Goal: Task Accomplishment & Management: Use online tool/utility

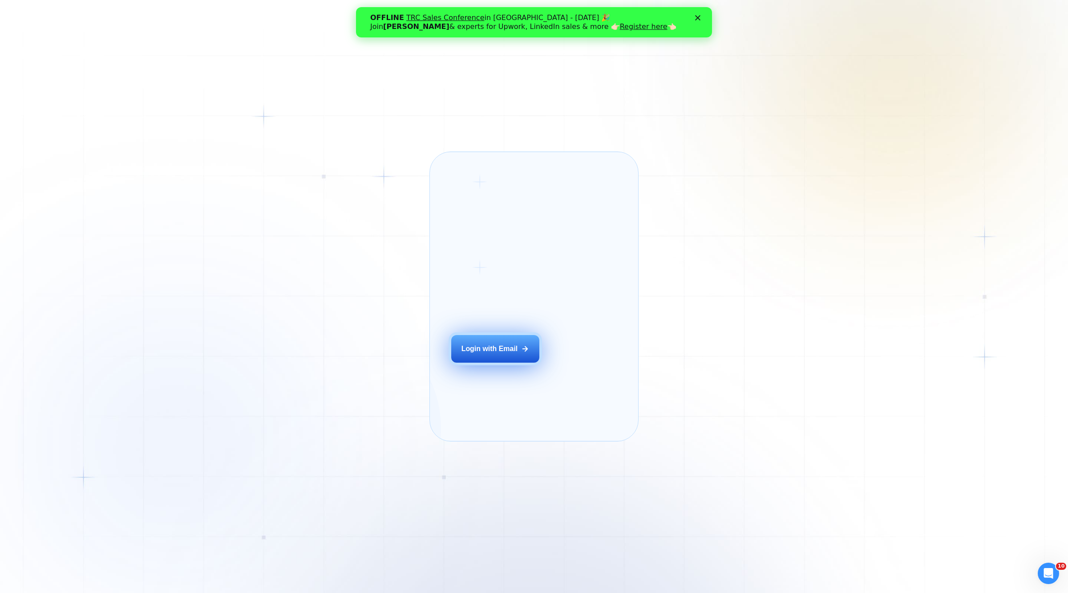
click at [506, 353] on div "Login with Email" at bounding box center [490, 349] width 57 height 10
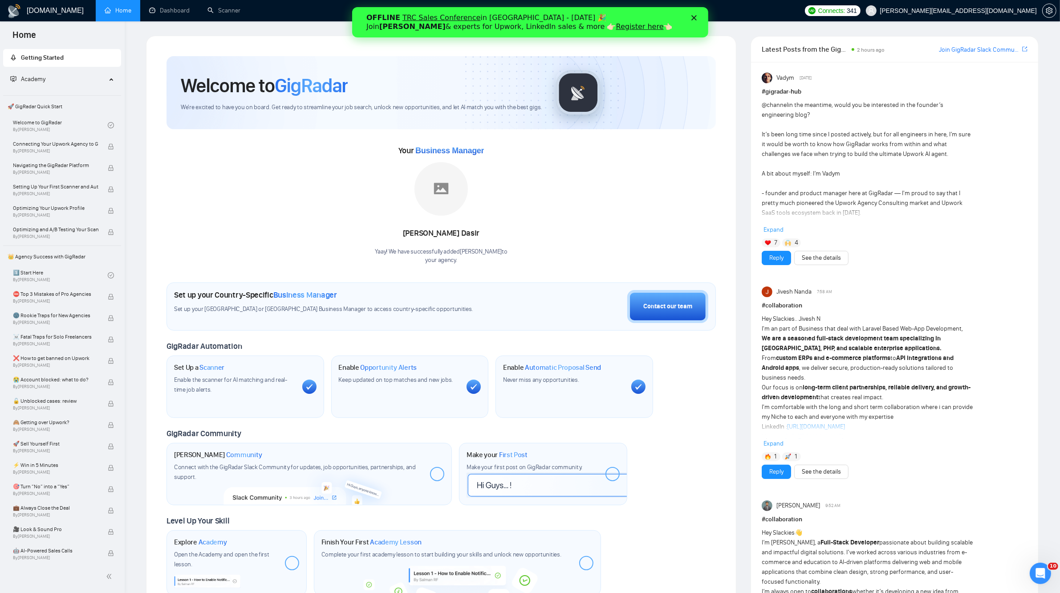
click at [616, 28] on link "Register here" at bounding box center [640, 26] width 48 height 8
click at [158, 9] on link "Dashboard" at bounding box center [169, 11] width 41 height 8
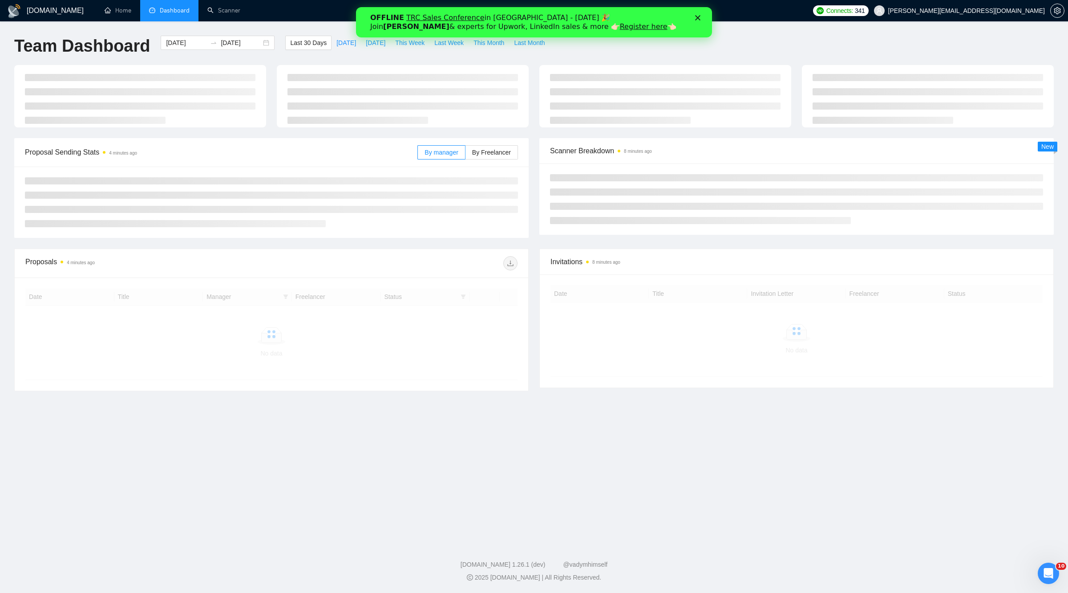
click at [699, 18] on icon "Закрыть" at bounding box center [697, 17] width 5 height 5
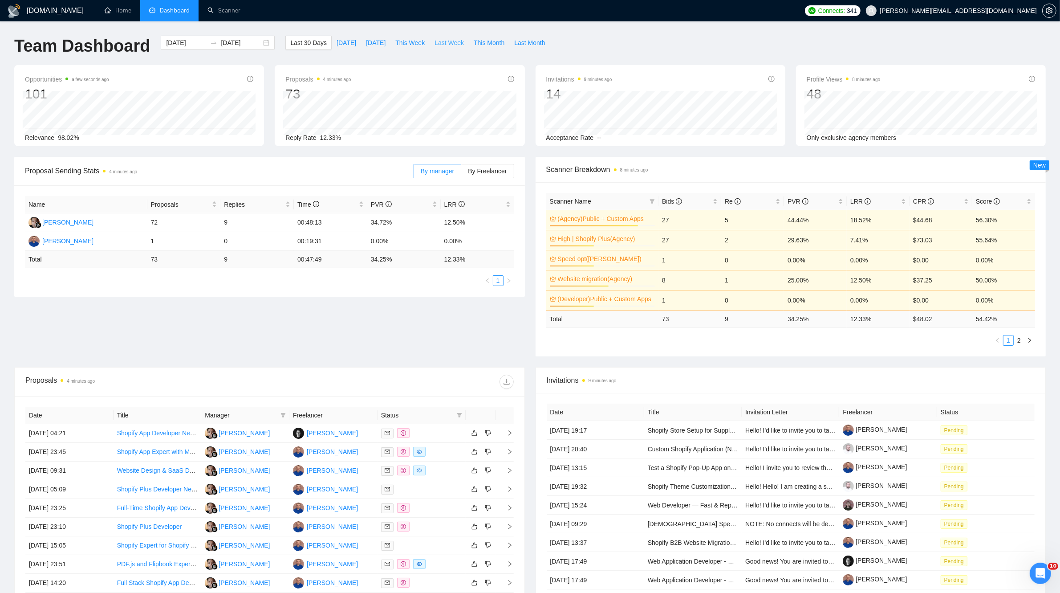
click at [434, 41] on span "Last Week" at bounding box center [448, 43] width 29 height 10
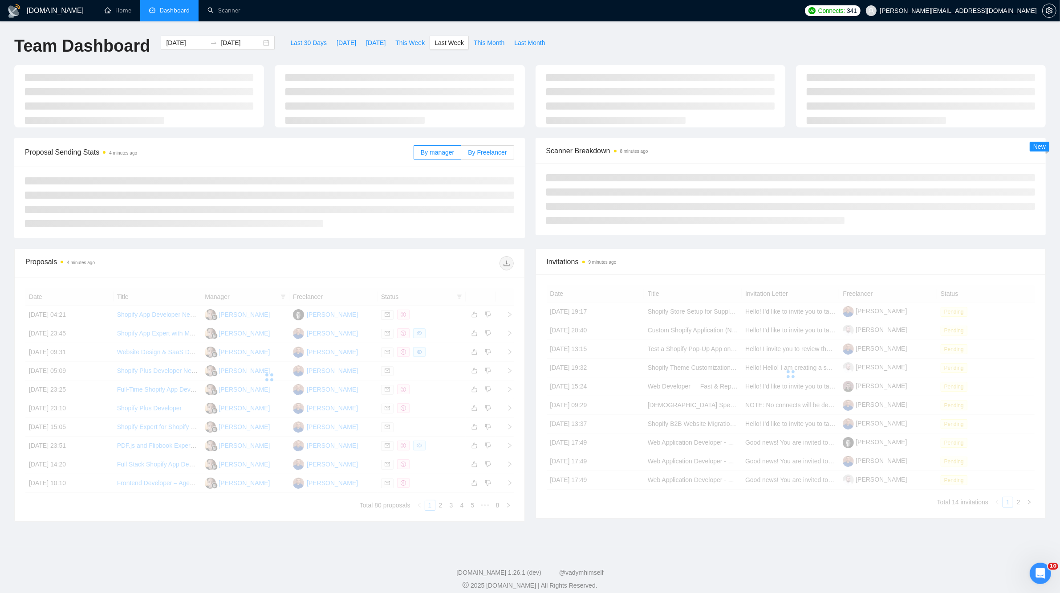
type input "[DATE]"
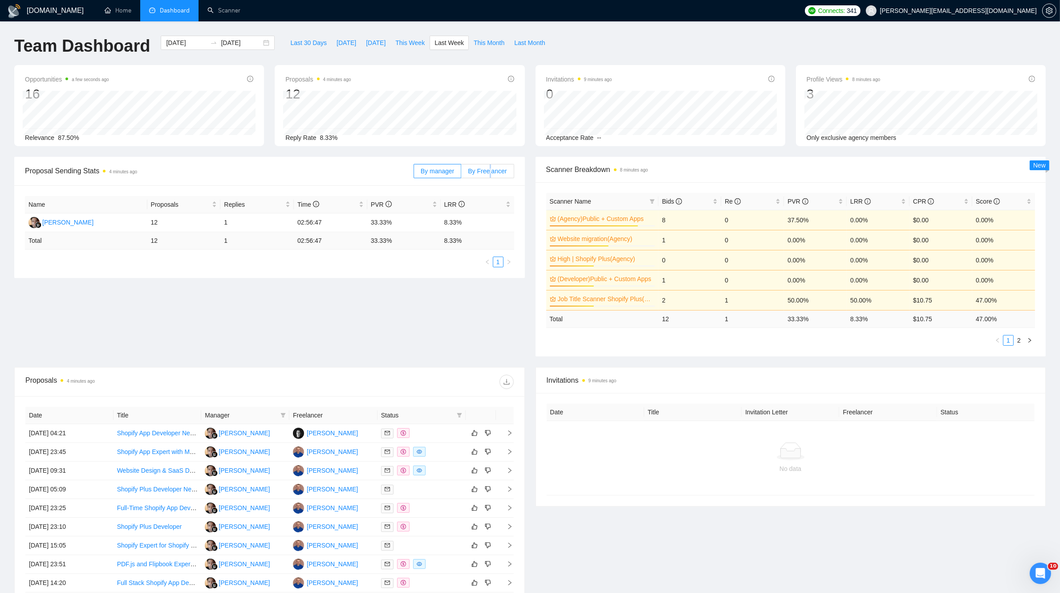
drag, startPoint x: 491, startPoint y: 176, endPoint x: 490, endPoint y: 170, distance: 6.8
click at [490, 170] on label "By Freelancer" at bounding box center [487, 171] width 53 height 14
click at [492, 172] on span "By Freelancer" at bounding box center [487, 170] width 39 height 7
click at [461, 173] on input "By Freelancer" at bounding box center [461, 173] width 0 height 0
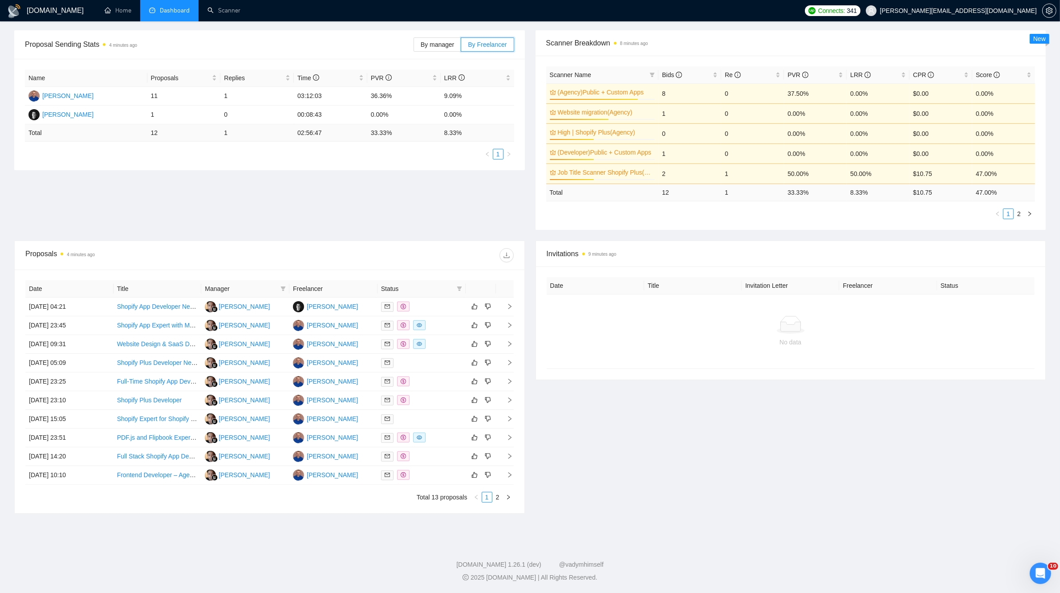
scroll to position [130, 0]
click at [497, 498] on link "2" at bounding box center [498, 497] width 10 height 10
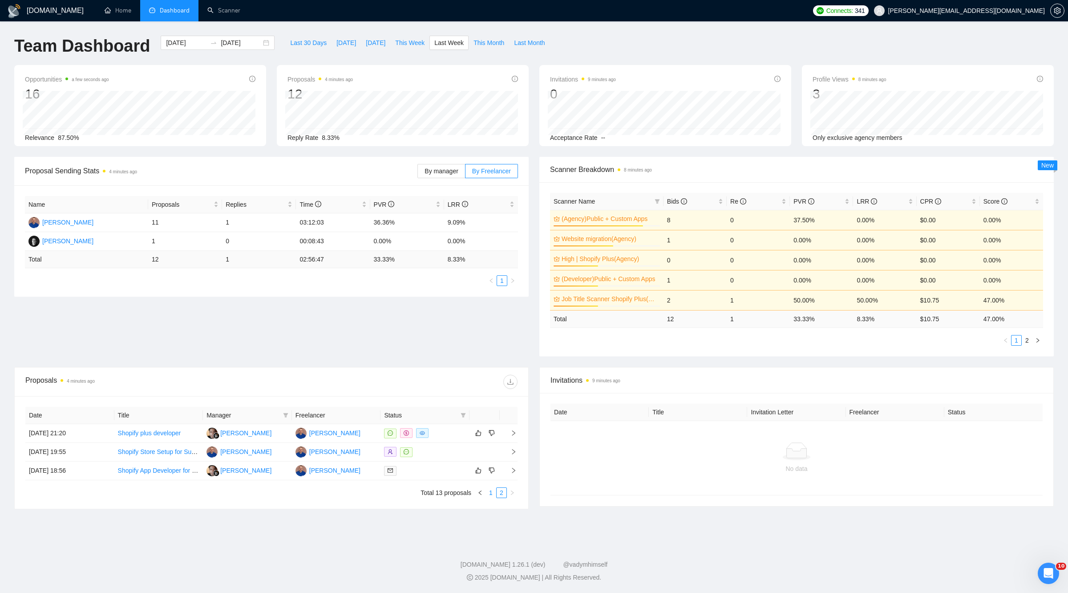
click at [488, 495] on link "1" at bounding box center [491, 492] width 10 height 10
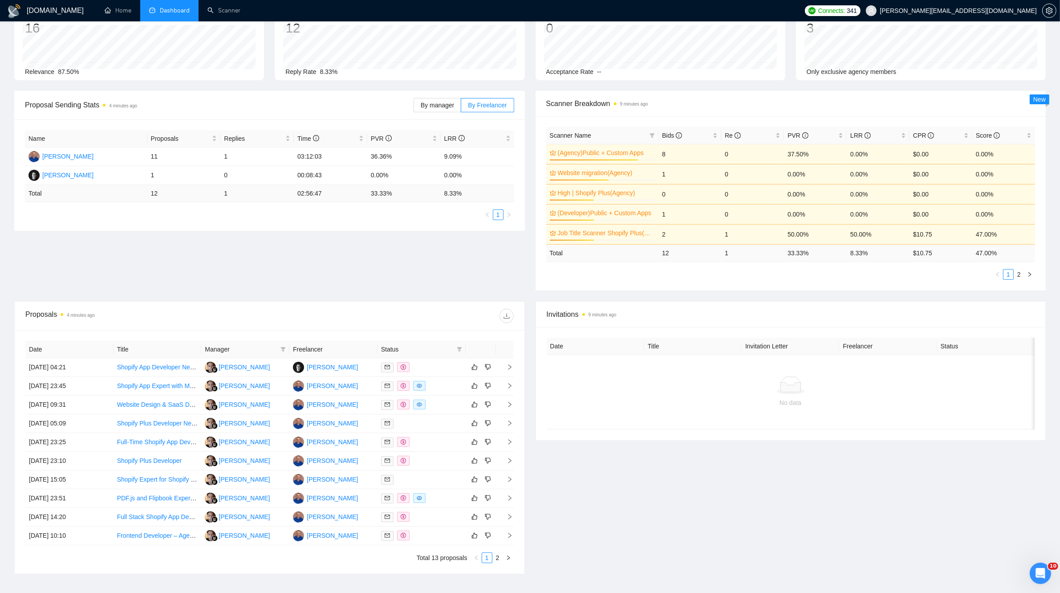
scroll to position [130, 0]
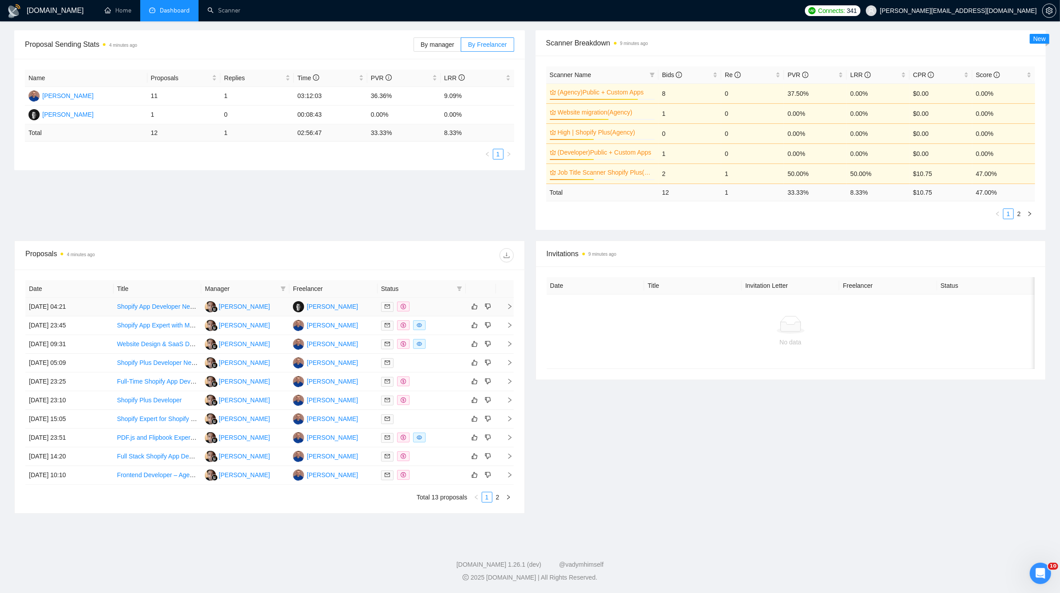
click at [443, 303] on div at bounding box center [421, 306] width 81 height 10
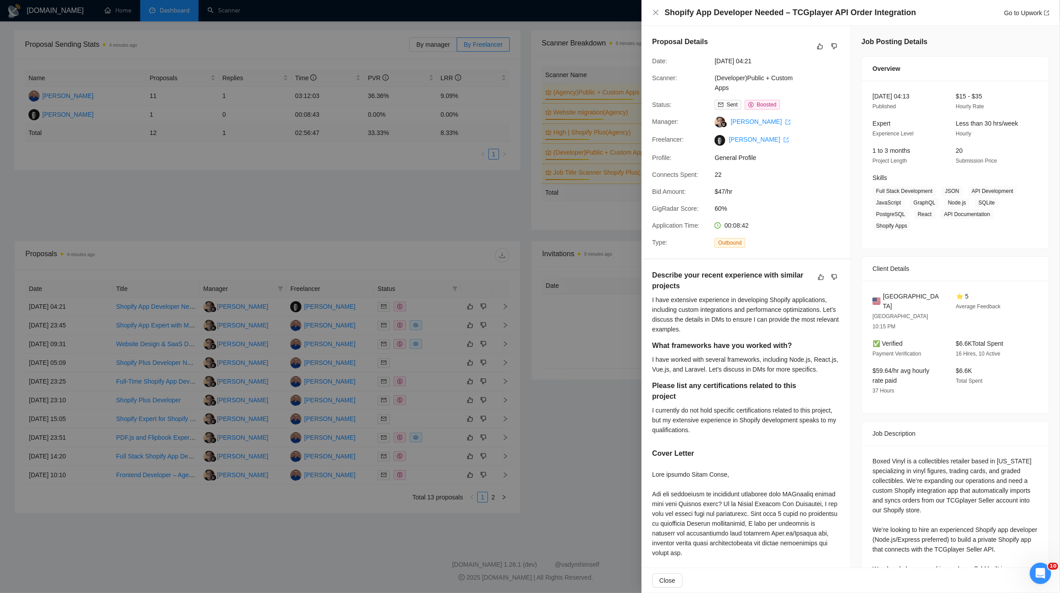
click at [215, 15] on div at bounding box center [530, 296] width 1060 height 593
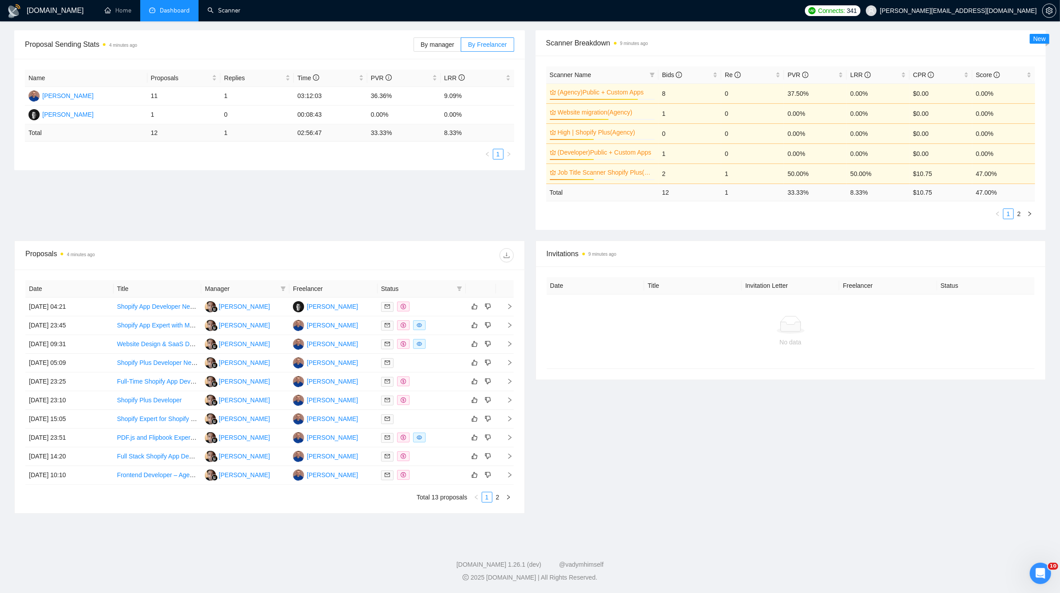
click at [226, 12] on link "Scanner" at bounding box center [223, 11] width 33 height 8
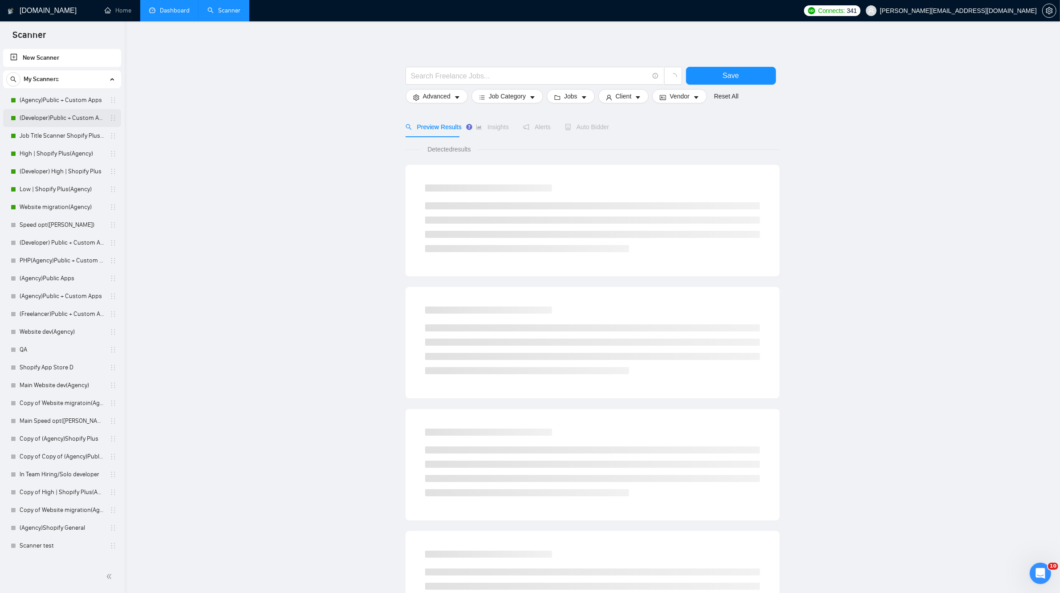
click at [59, 118] on link "(Developer)Public + Custom Apps" at bounding box center [62, 118] width 85 height 18
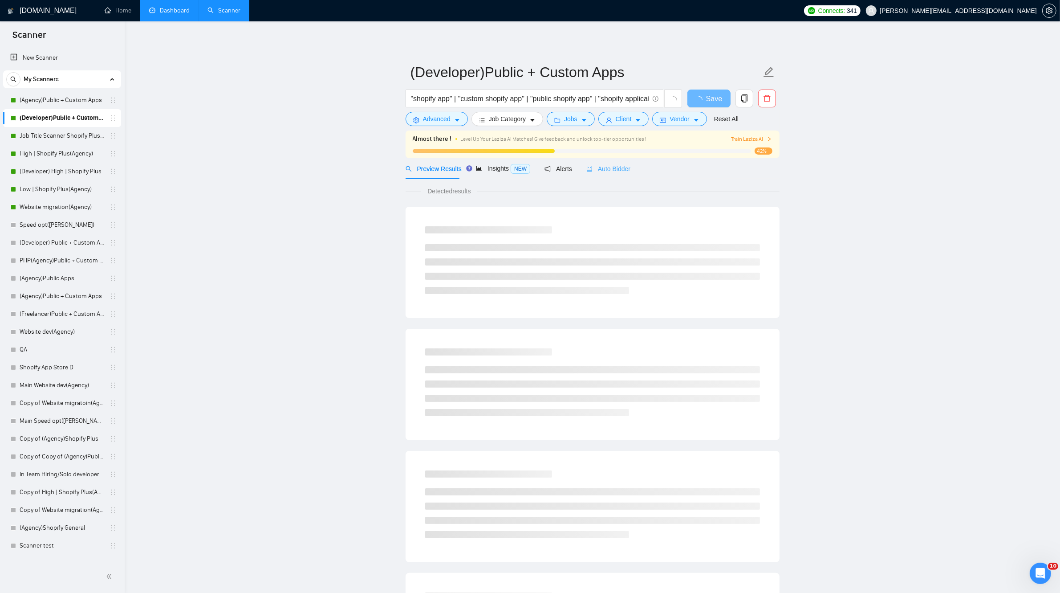
click at [593, 174] on div "Auto Bidder" at bounding box center [608, 168] width 44 height 21
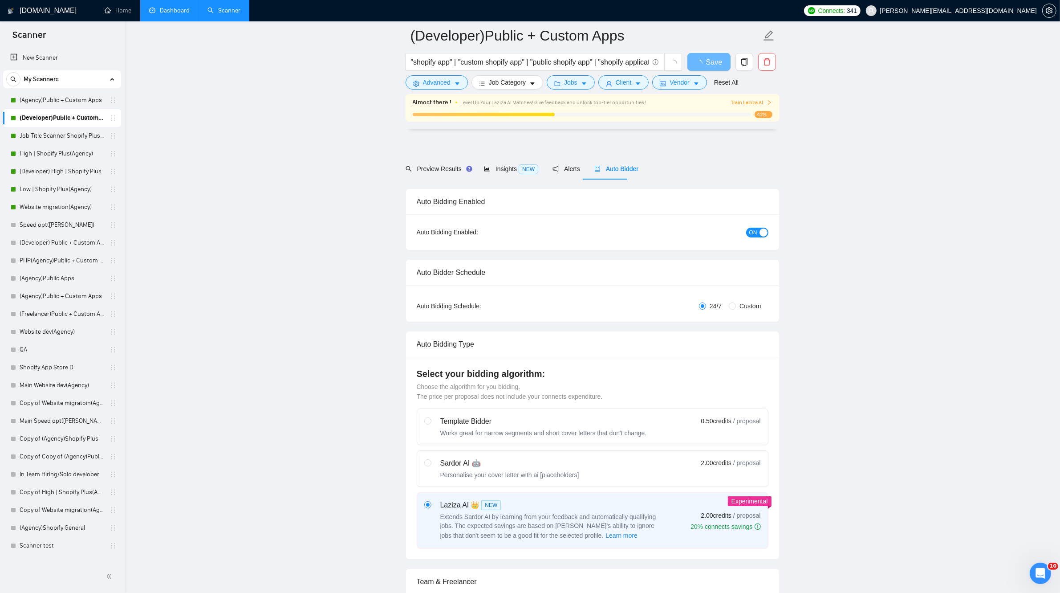
scroll to position [445, 0]
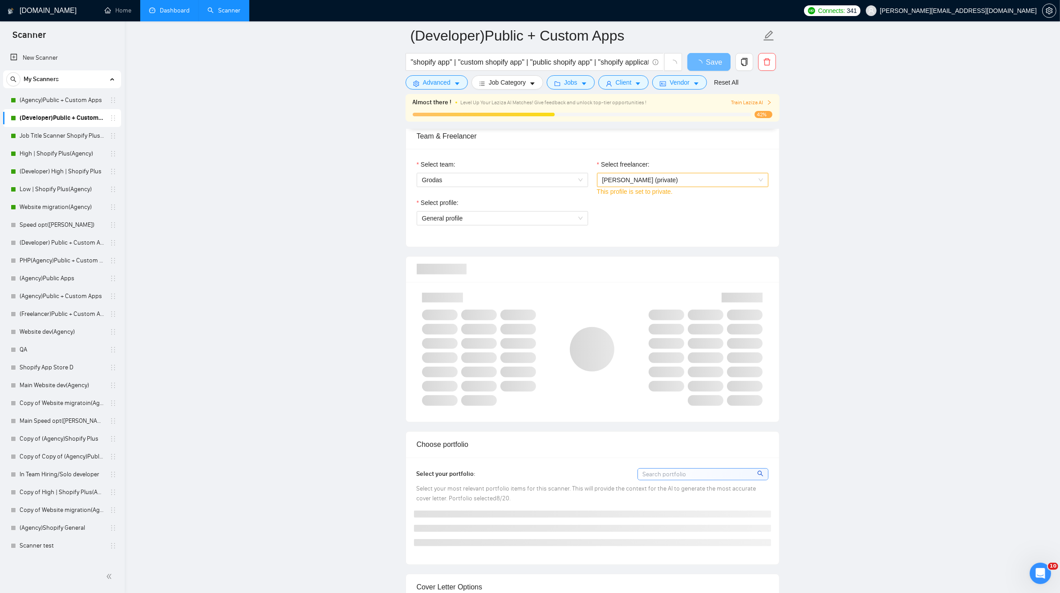
click at [711, 187] on span "[PERSON_NAME] (private)" at bounding box center [682, 179] width 161 height 13
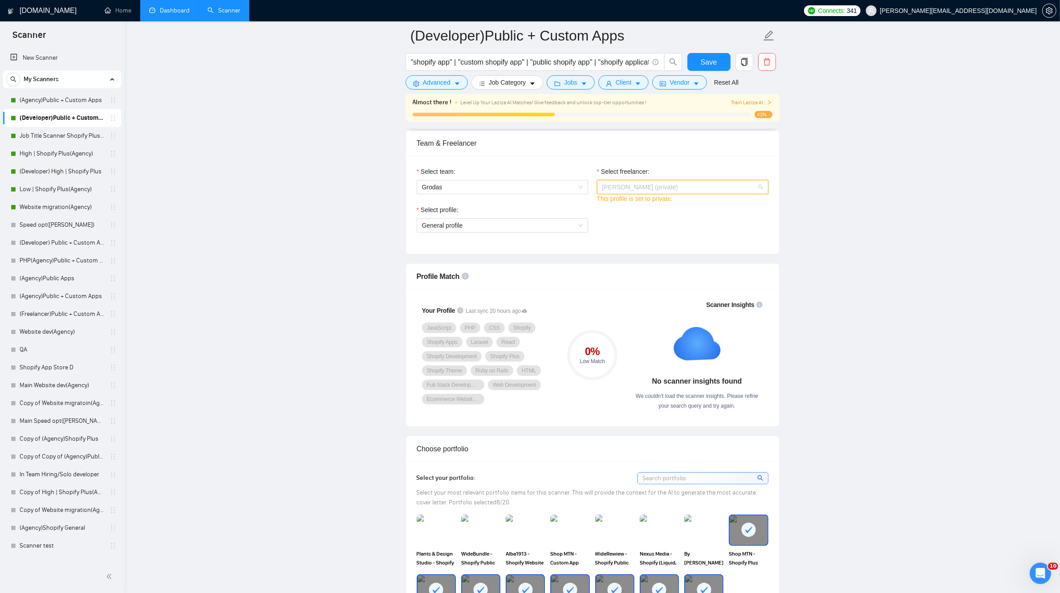
scroll to position [14, 0]
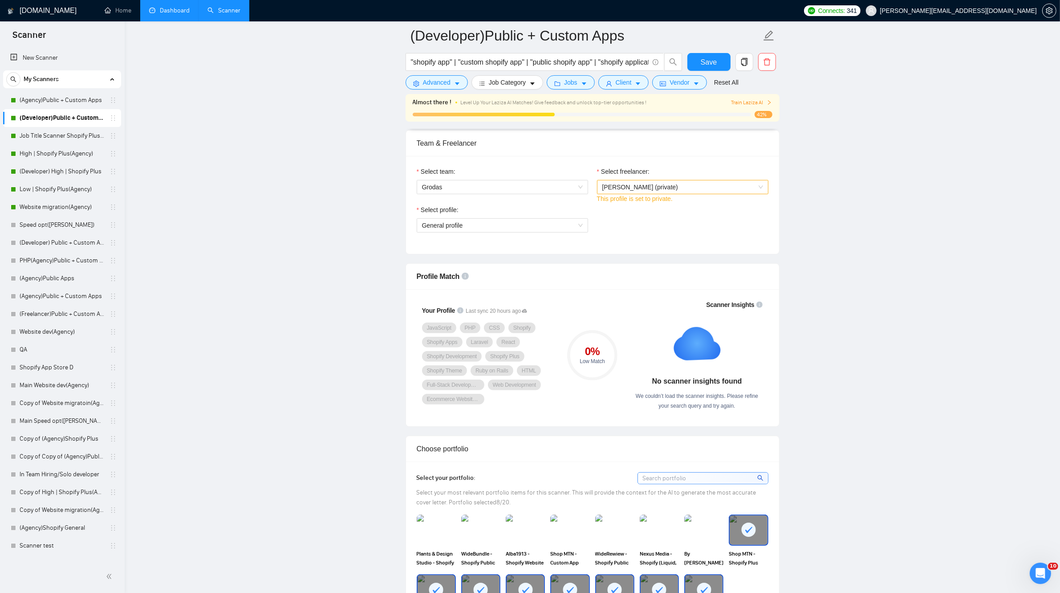
click at [692, 187] on span "[PERSON_NAME] (private)" at bounding box center [682, 186] width 161 height 13
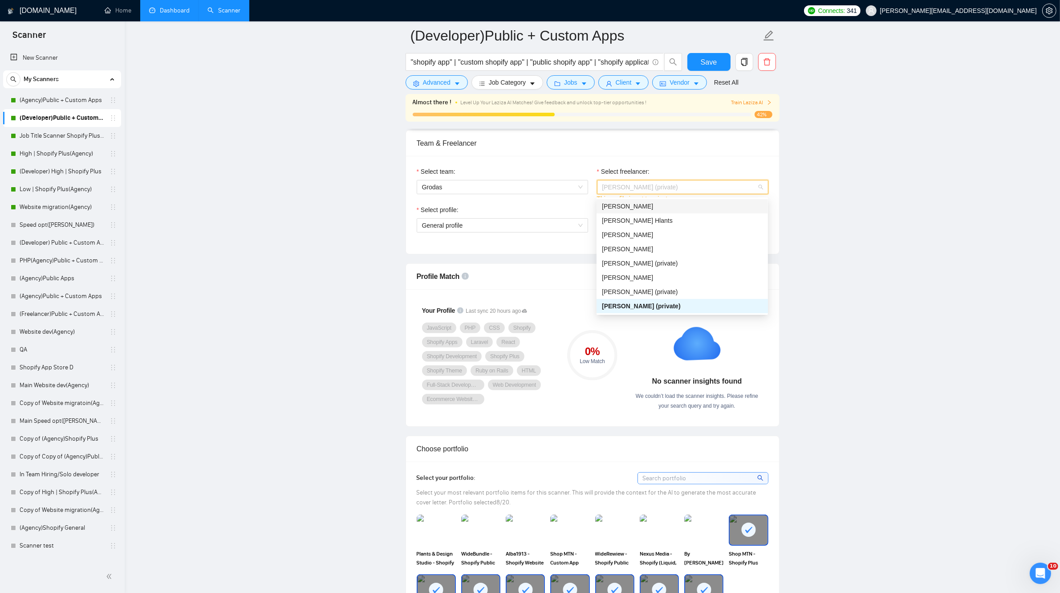
click at [637, 207] on div "[PERSON_NAME]" at bounding box center [682, 206] width 161 height 10
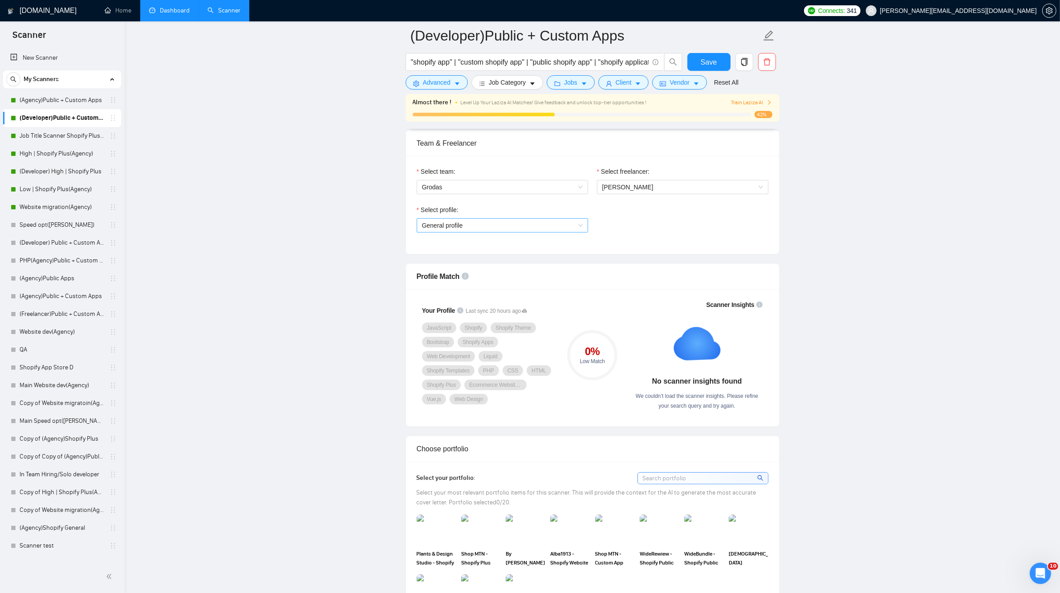
click at [554, 232] on span "General profile" at bounding box center [502, 225] width 161 height 13
click at [475, 274] on span "Ecommerce Website Development" at bounding box center [470, 273] width 96 height 7
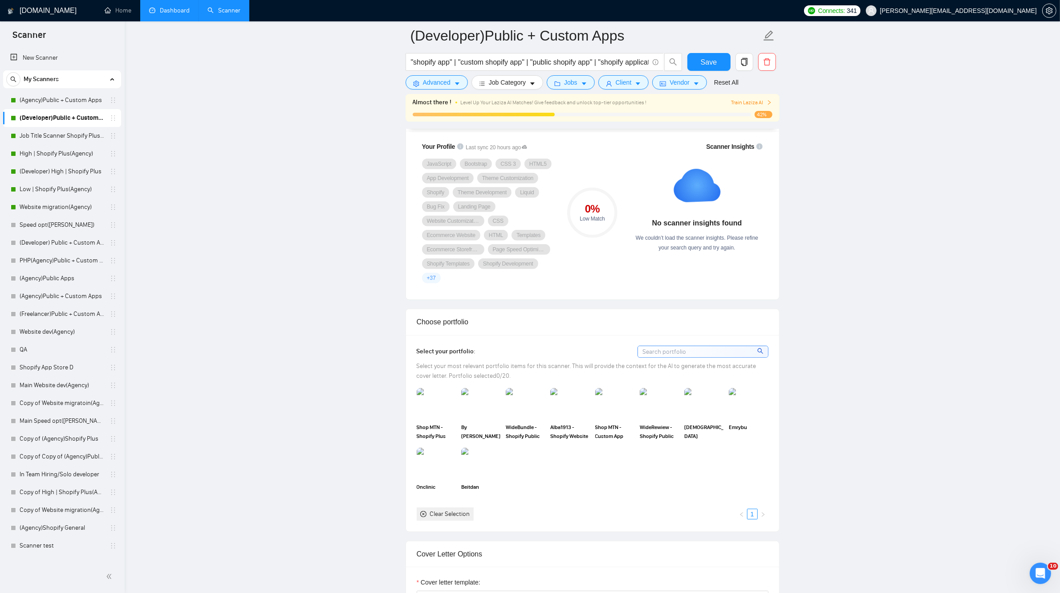
scroll to position [612, 0]
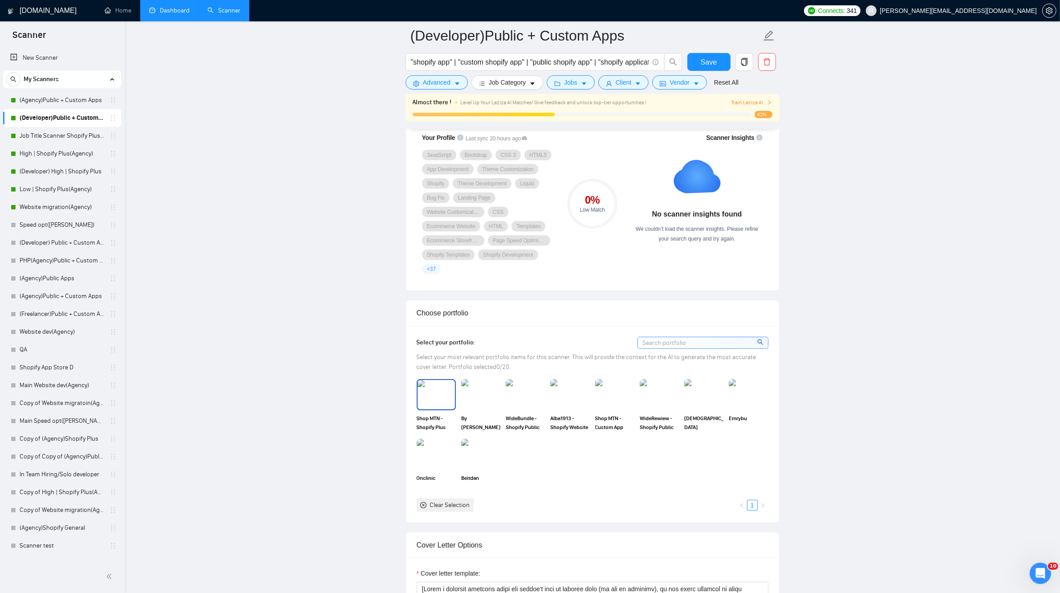
click at [426, 404] on img at bounding box center [436, 394] width 37 height 29
click at [490, 397] on img at bounding box center [480, 394] width 37 height 29
click at [532, 394] on img at bounding box center [525, 394] width 37 height 29
click at [567, 399] on img at bounding box center [569, 394] width 37 height 29
click at [608, 399] on img at bounding box center [614, 394] width 39 height 31
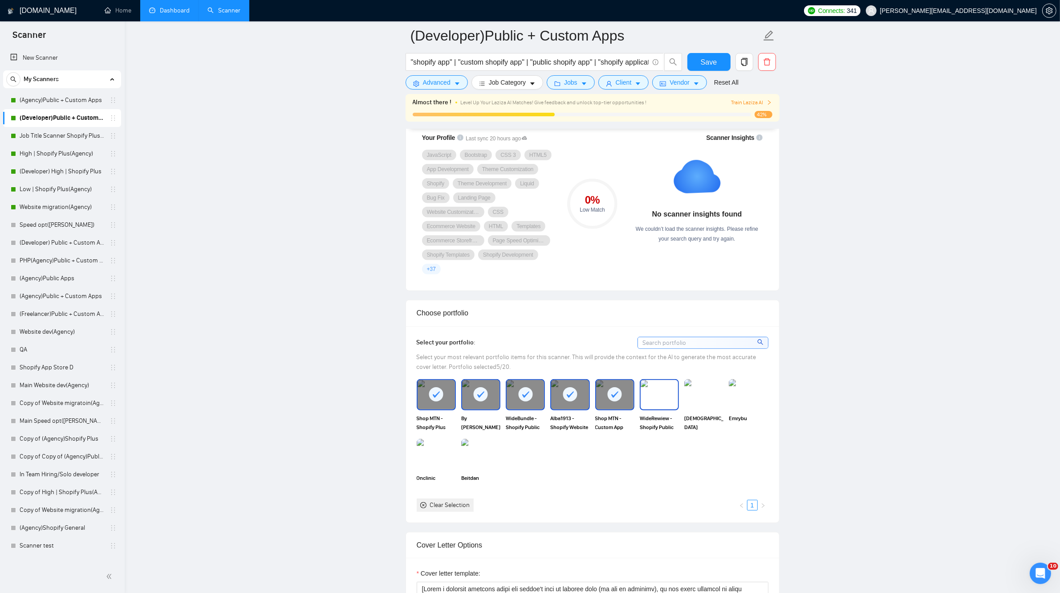
click at [657, 395] on img at bounding box center [659, 394] width 37 height 29
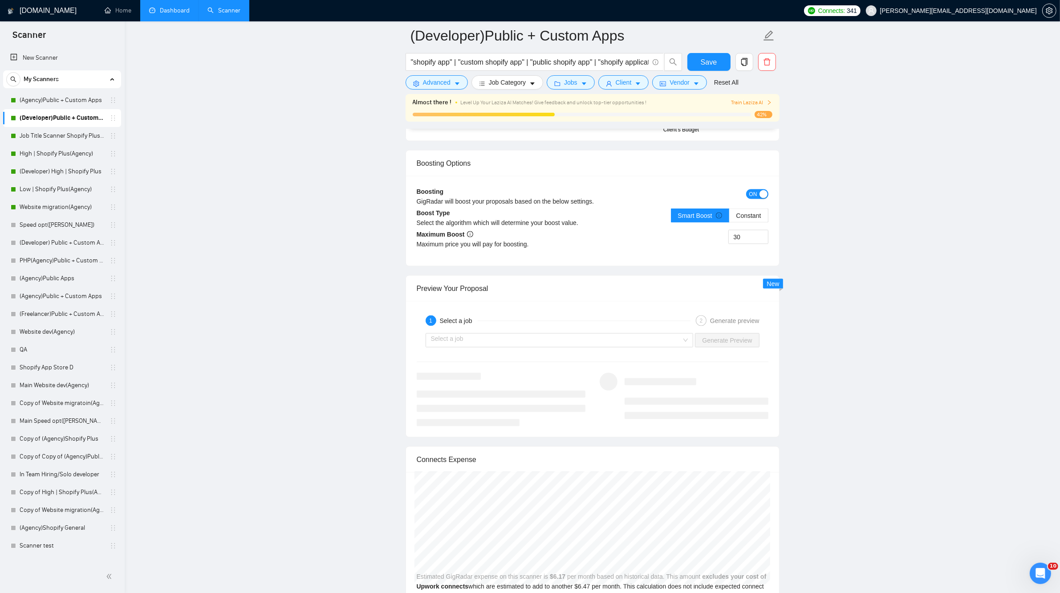
scroll to position [1614, 0]
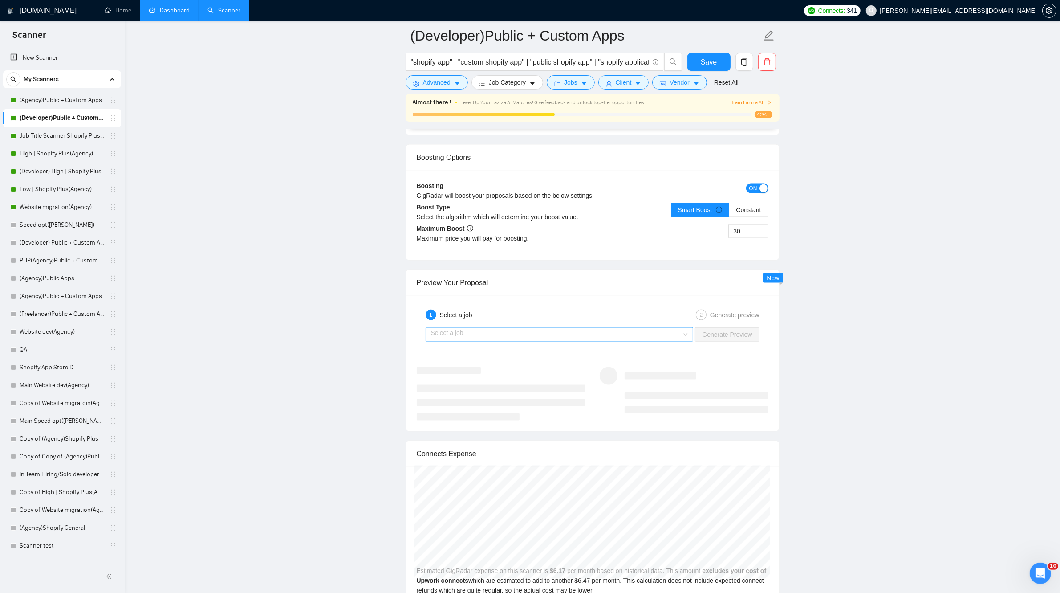
click at [639, 335] on input "search" at bounding box center [556, 334] width 251 height 13
click at [630, 338] on input "search" at bounding box center [556, 334] width 251 height 13
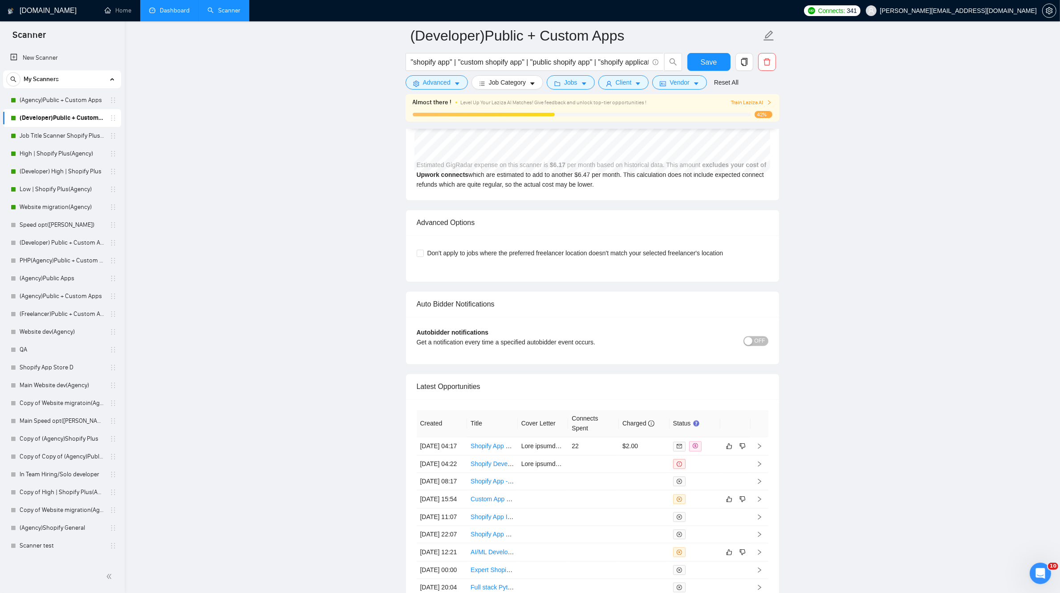
scroll to position [2170, 0]
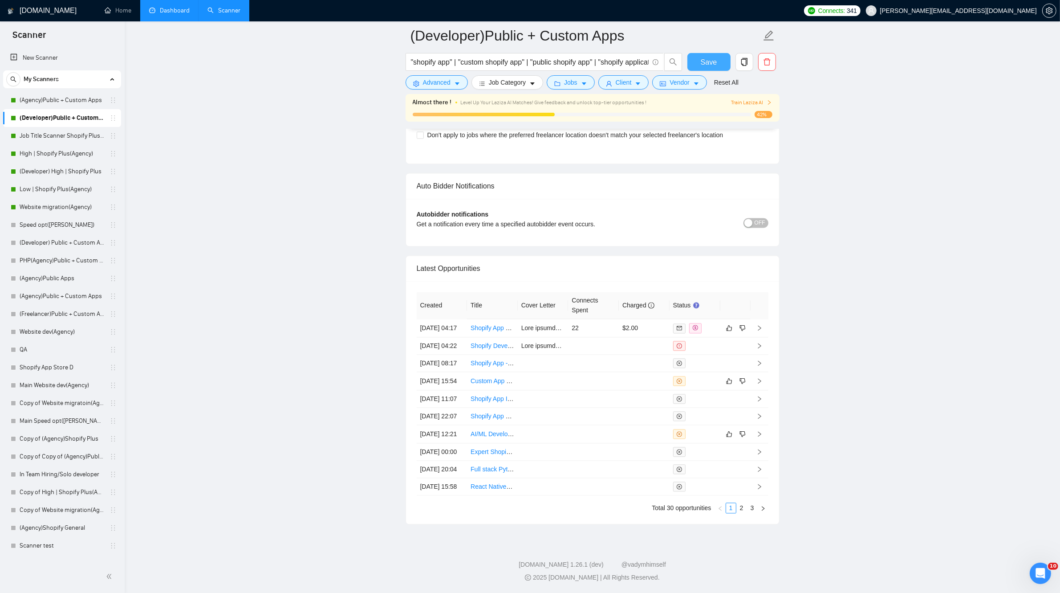
click at [704, 63] on span "Save" at bounding box center [709, 62] width 16 height 11
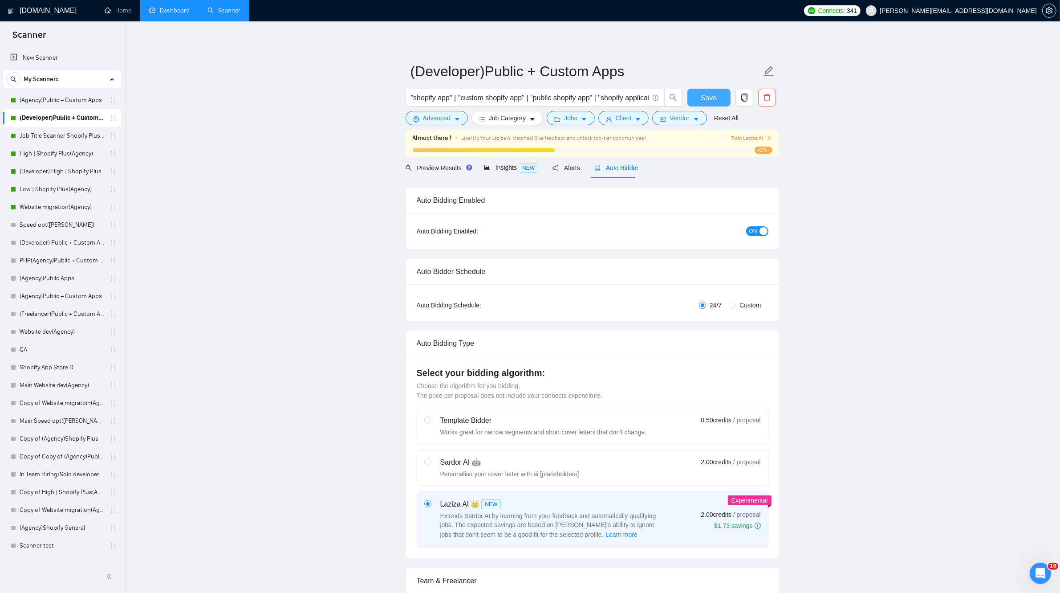
scroll to position [0, 0]
click at [157, 7] on link "Dashboard" at bounding box center [169, 11] width 41 height 8
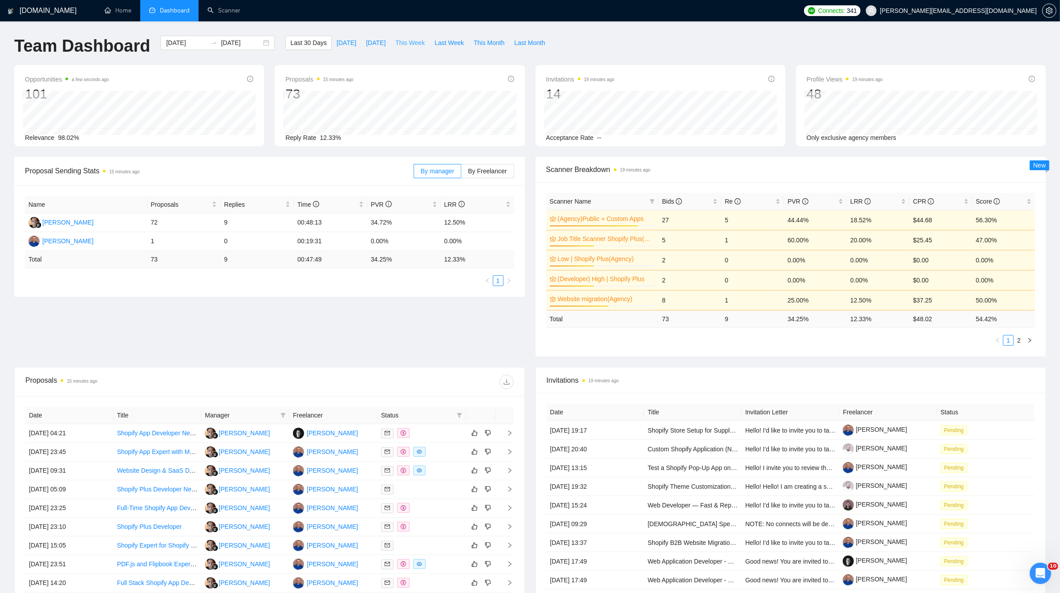
click at [408, 45] on span "This Week" at bounding box center [409, 43] width 29 height 10
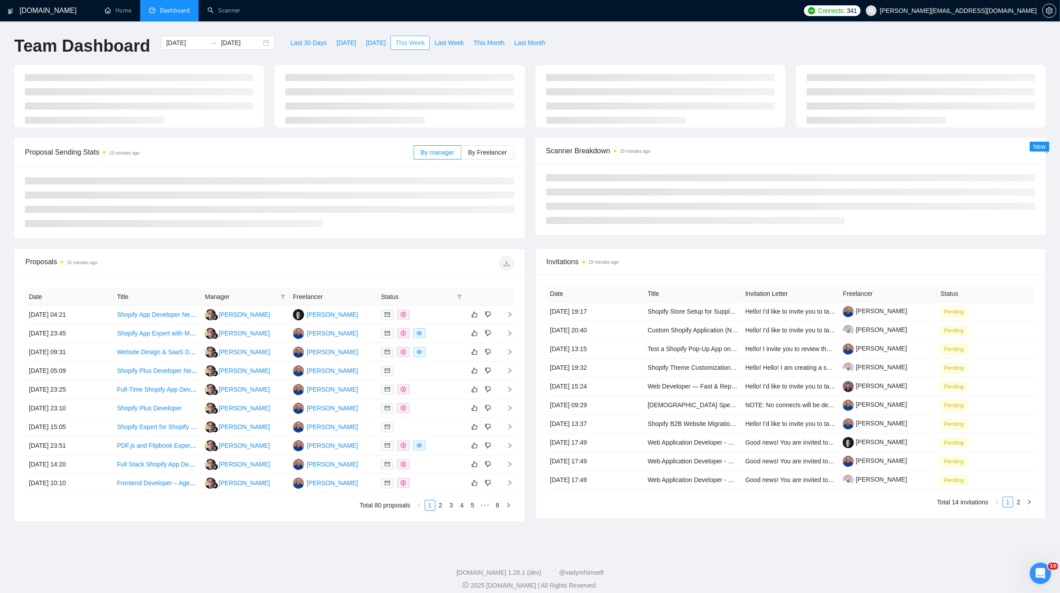
type input "[DATE]"
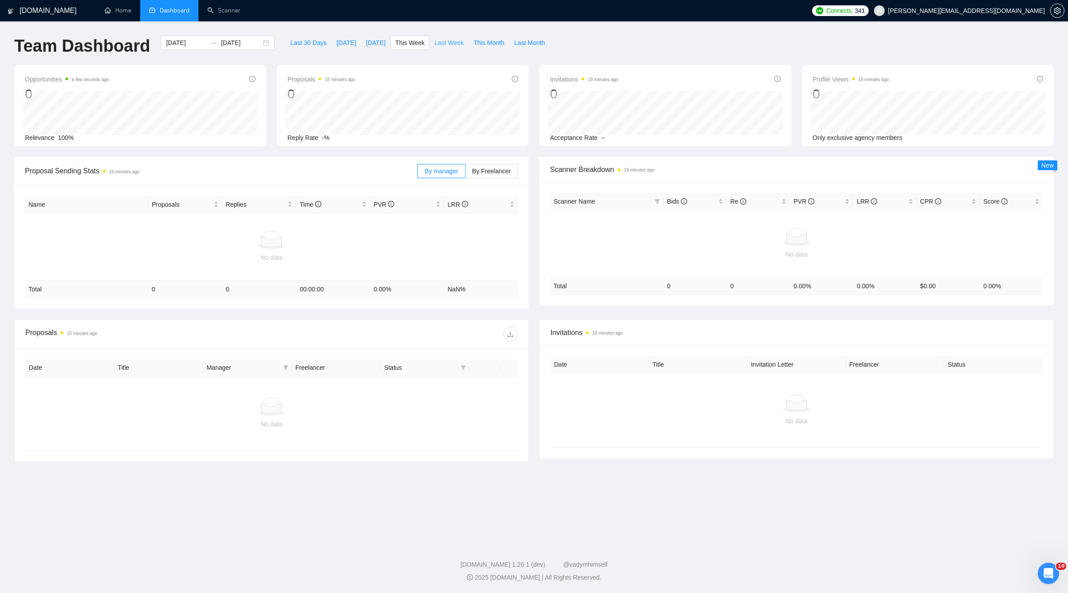
click at [438, 47] on span "Last Week" at bounding box center [448, 43] width 29 height 10
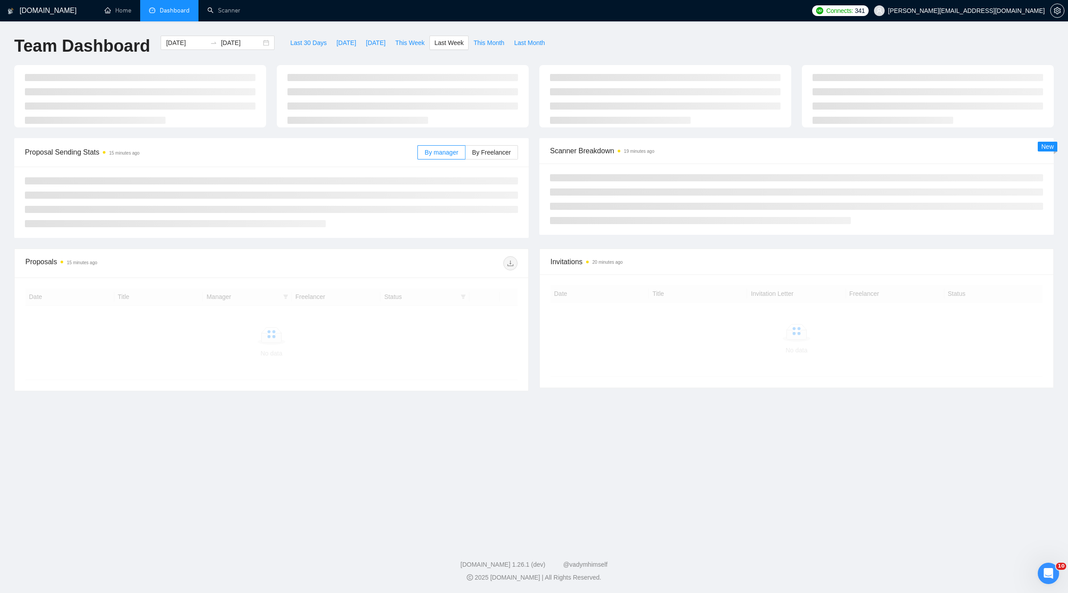
type input "[DATE]"
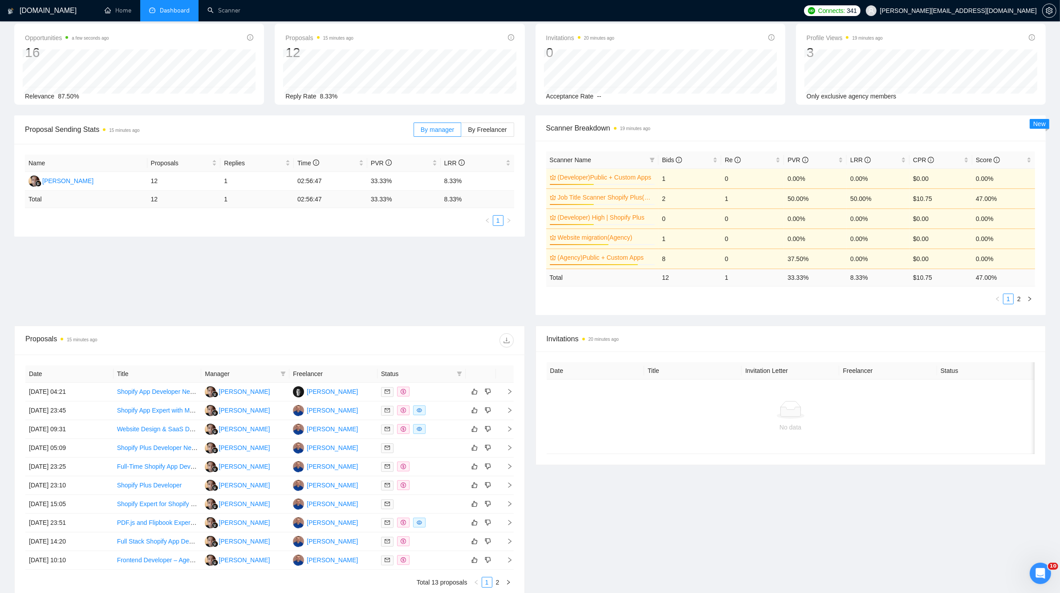
scroll to position [111, 0]
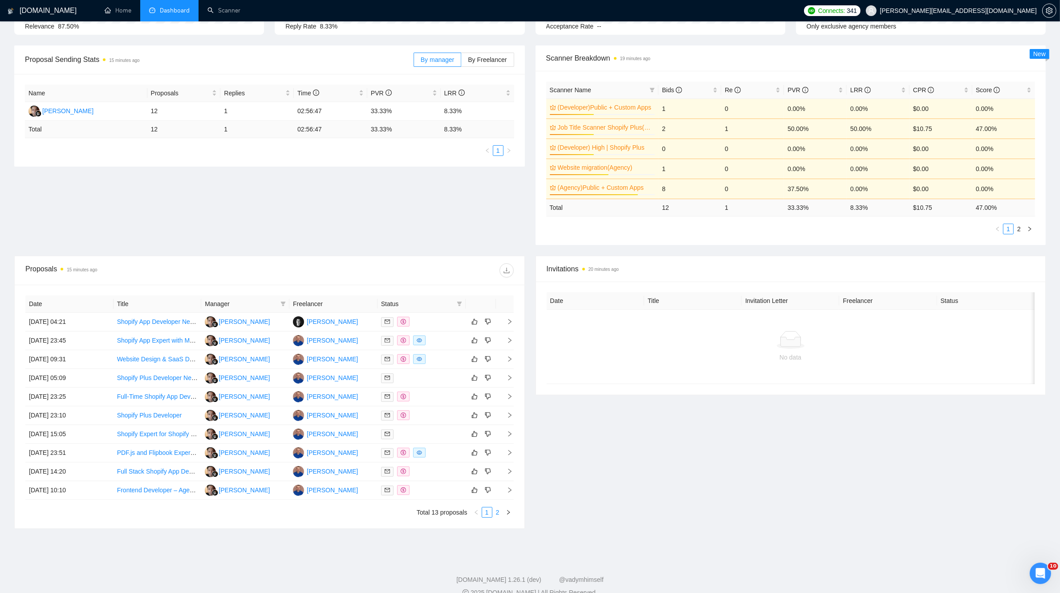
click at [495, 517] on link "2" at bounding box center [498, 512] width 10 height 10
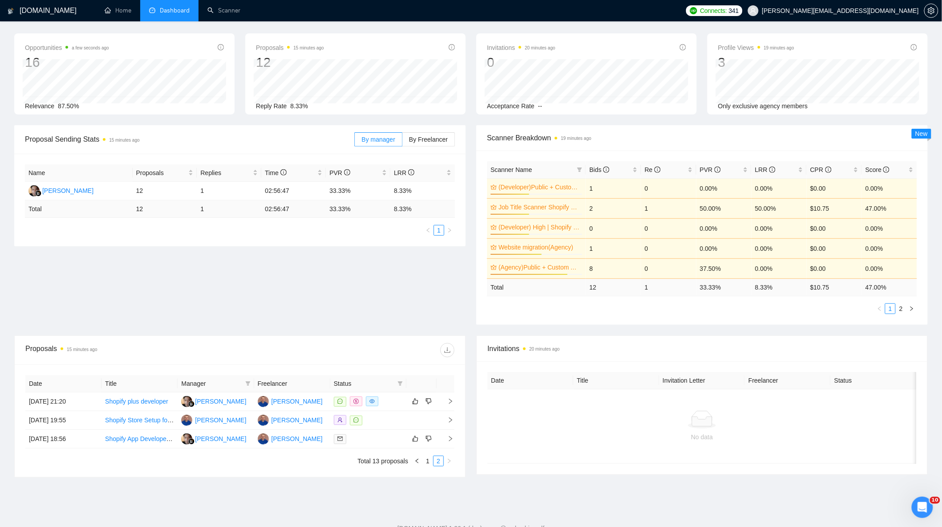
scroll to position [49, 0]
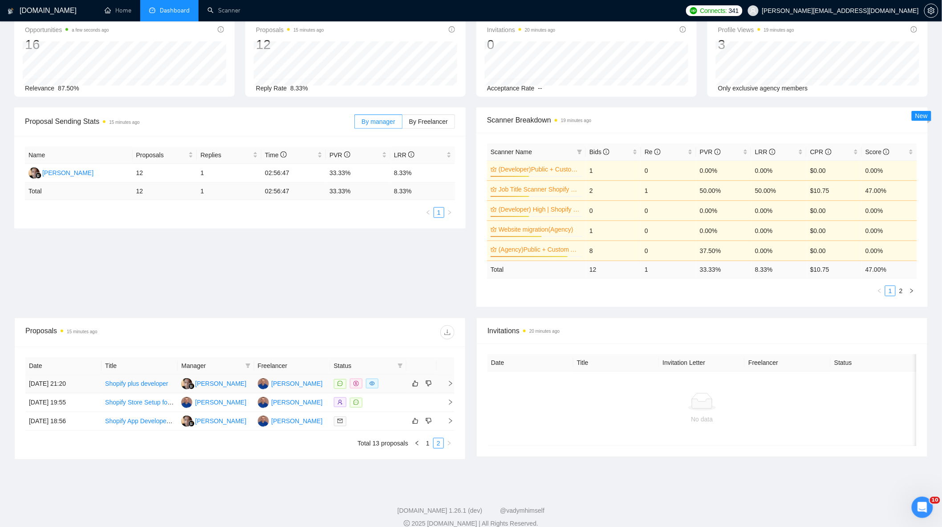
click at [315, 388] on td "[PERSON_NAME]" at bounding box center [292, 383] width 76 height 19
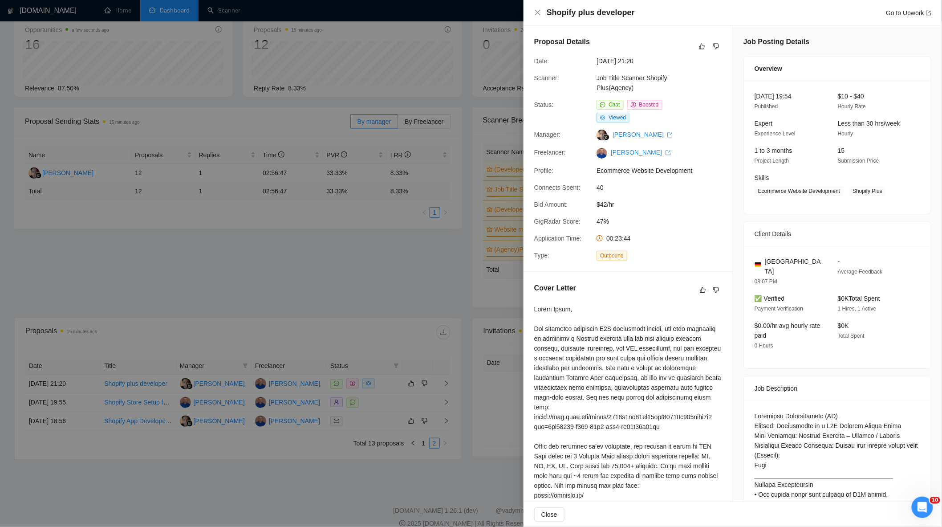
click at [319, 305] on div at bounding box center [471, 263] width 942 height 527
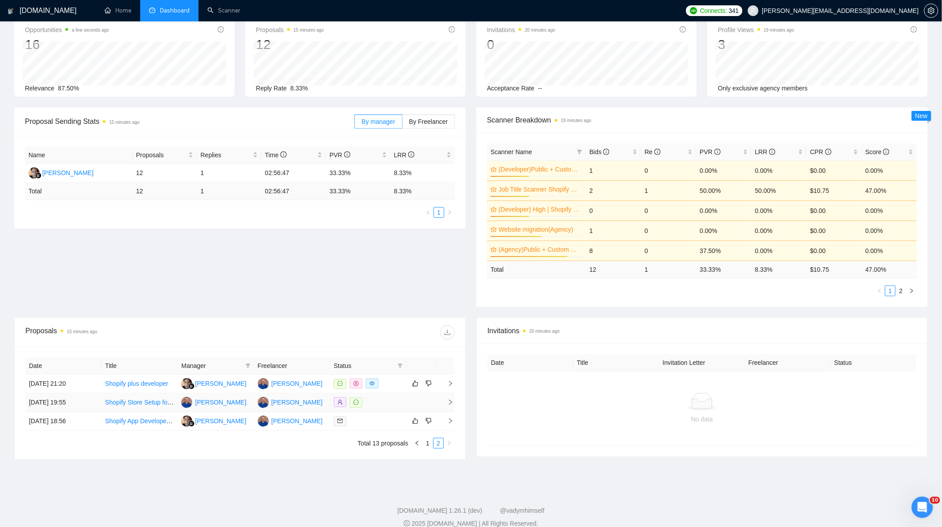
click at [383, 403] on div at bounding box center [368, 402] width 69 height 10
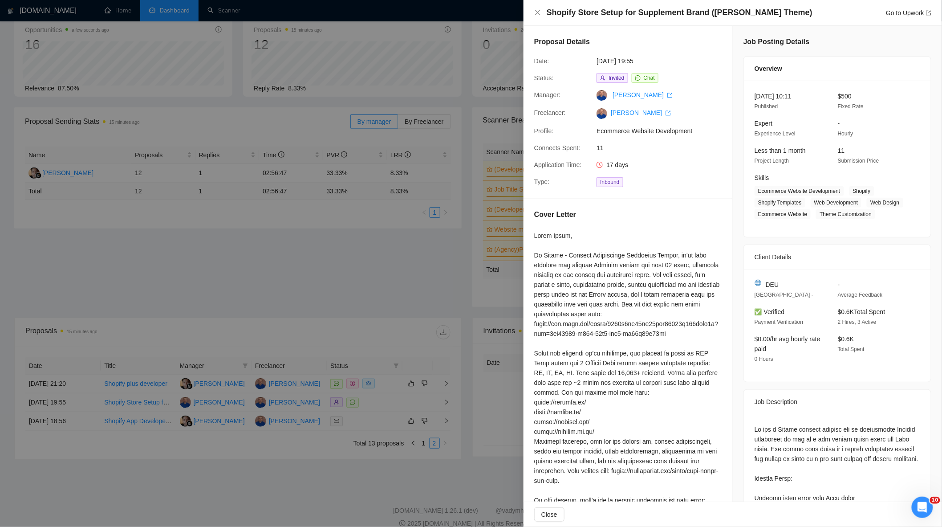
click at [327, 283] on div at bounding box center [471, 263] width 942 height 527
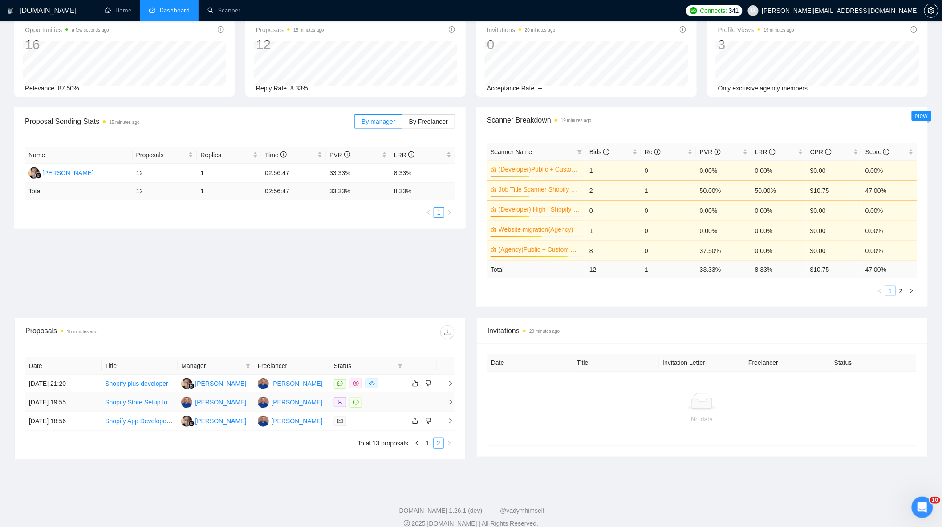
click at [380, 411] on td at bounding box center [368, 402] width 76 height 19
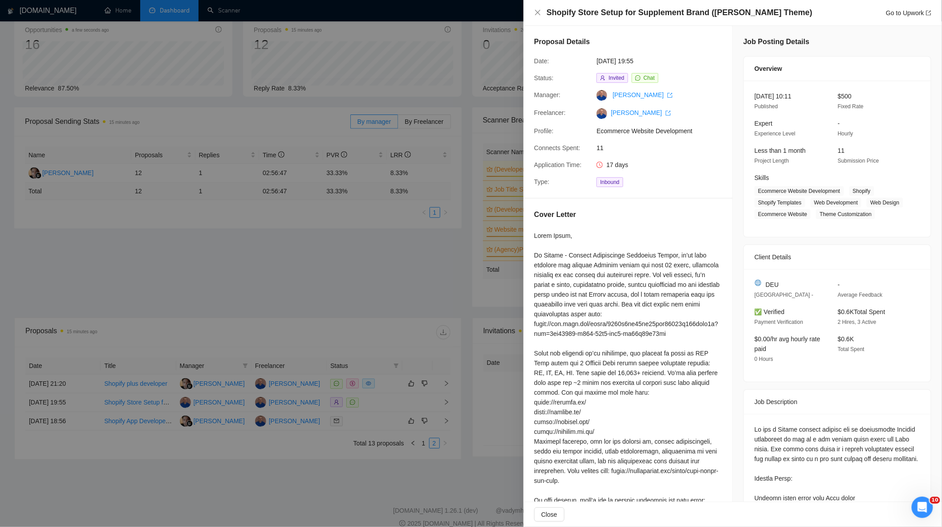
click at [416, 248] on div at bounding box center [471, 263] width 942 height 527
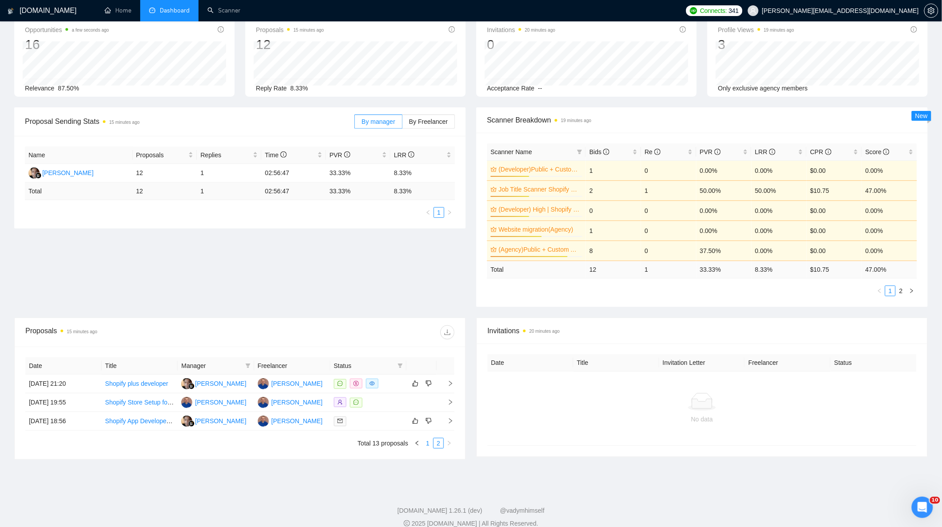
click at [426, 447] on link "1" at bounding box center [428, 443] width 10 height 10
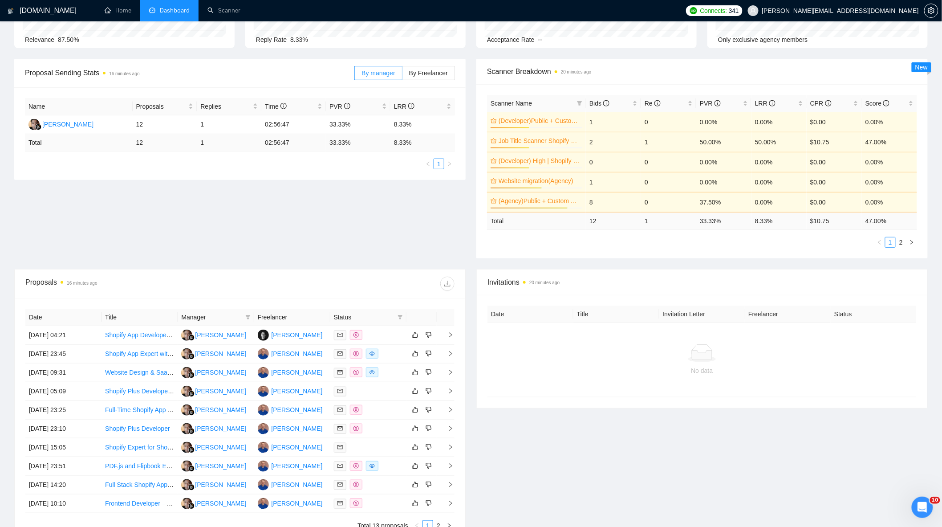
scroll to position [196, 0]
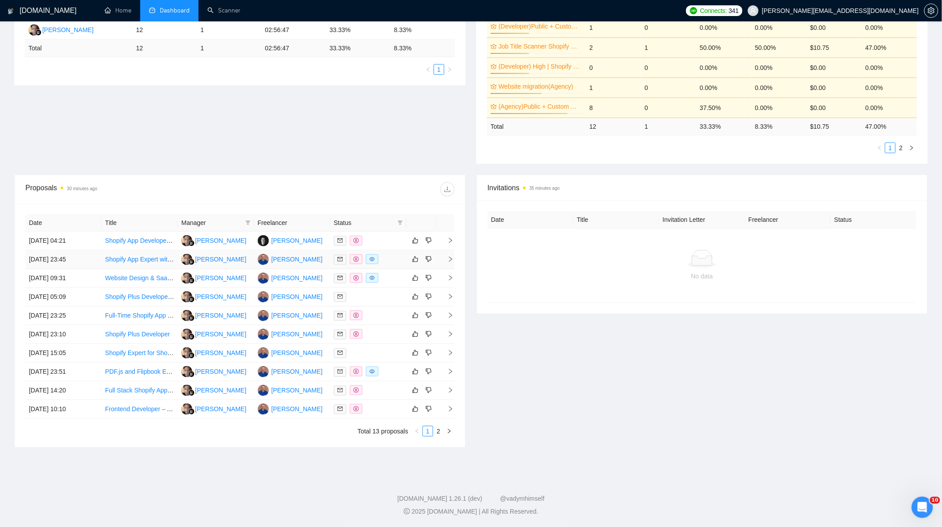
click at [387, 259] on div at bounding box center [368, 259] width 69 height 10
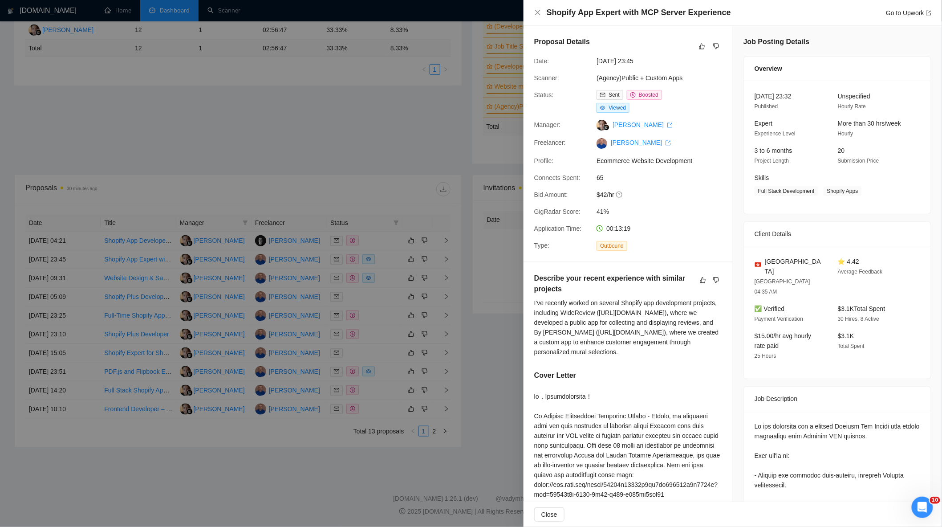
click at [370, 172] on div at bounding box center [471, 263] width 942 height 527
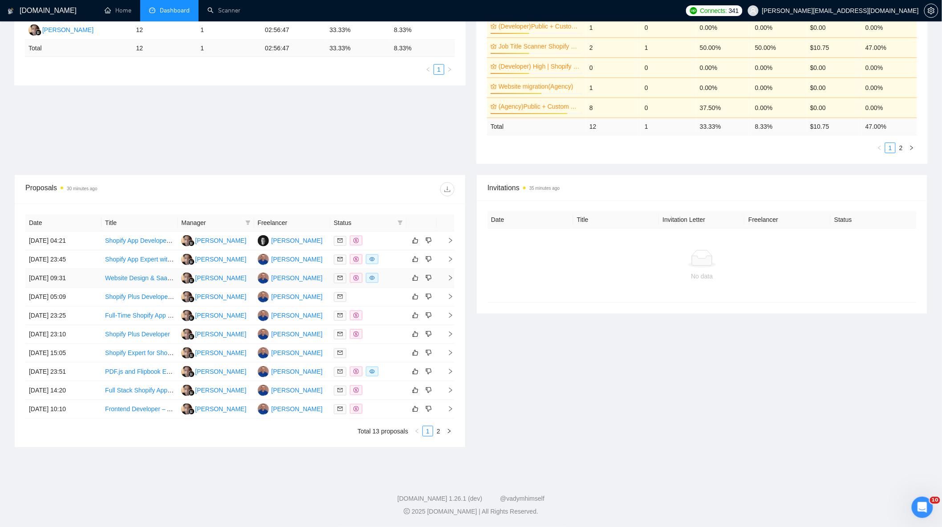
click at [394, 277] on div at bounding box center [368, 278] width 69 height 10
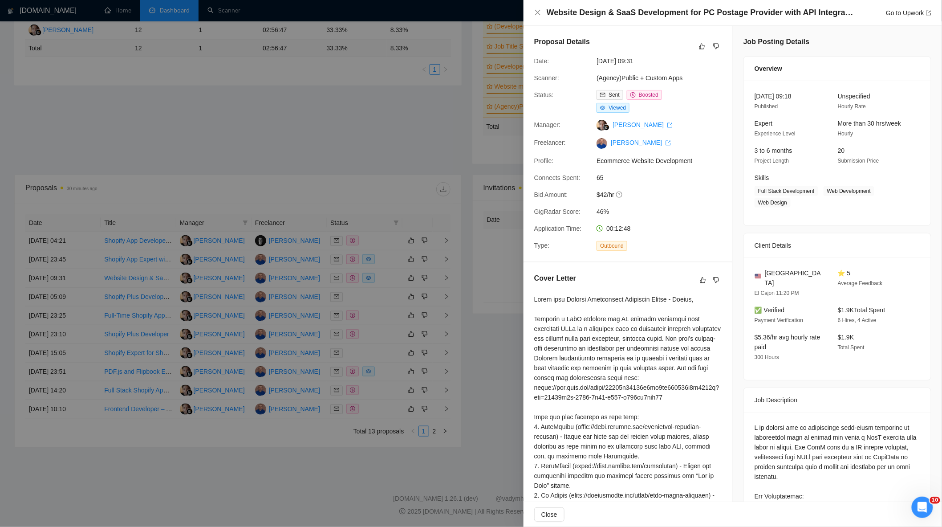
click at [366, 172] on div at bounding box center [471, 263] width 942 height 527
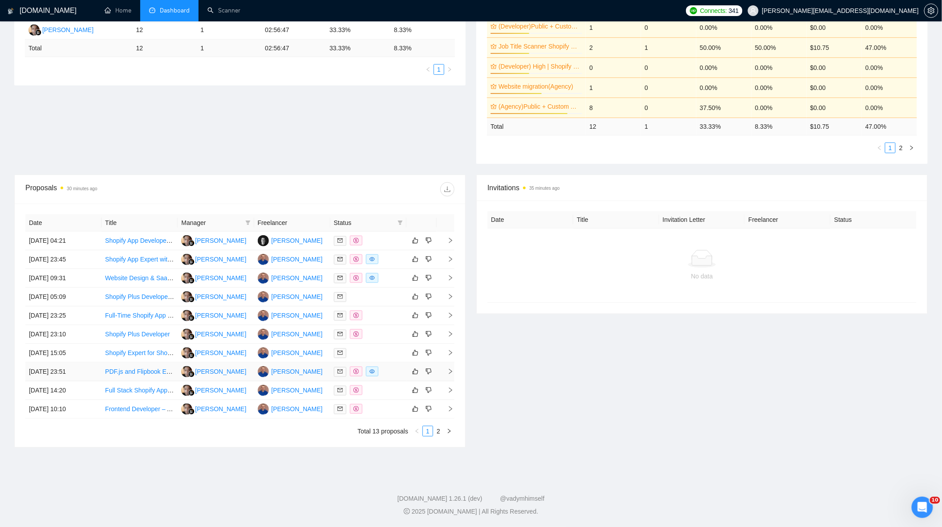
click at [379, 371] on div at bounding box center [368, 371] width 69 height 10
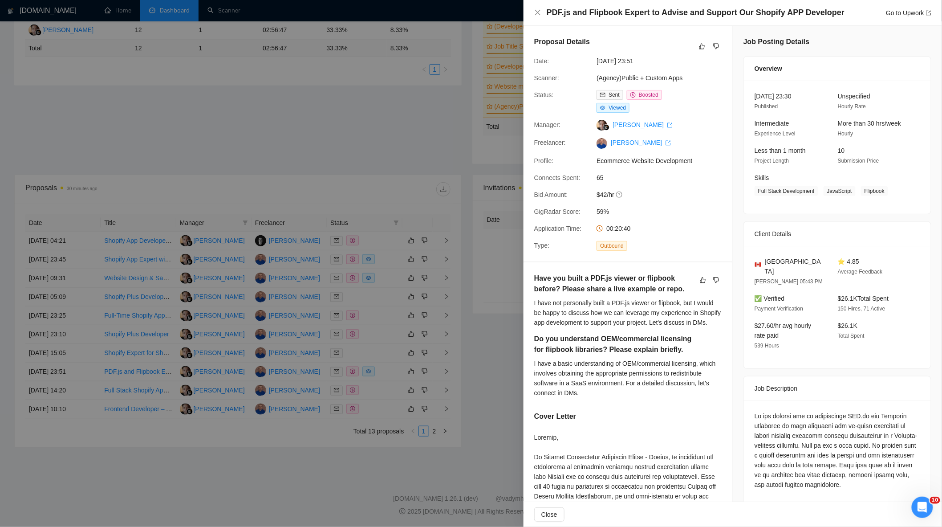
drag, startPoint x: 360, startPoint y: 175, endPoint x: 365, endPoint y: 246, distance: 71.4
click at [361, 175] on div at bounding box center [471, 263] width 942 height 527
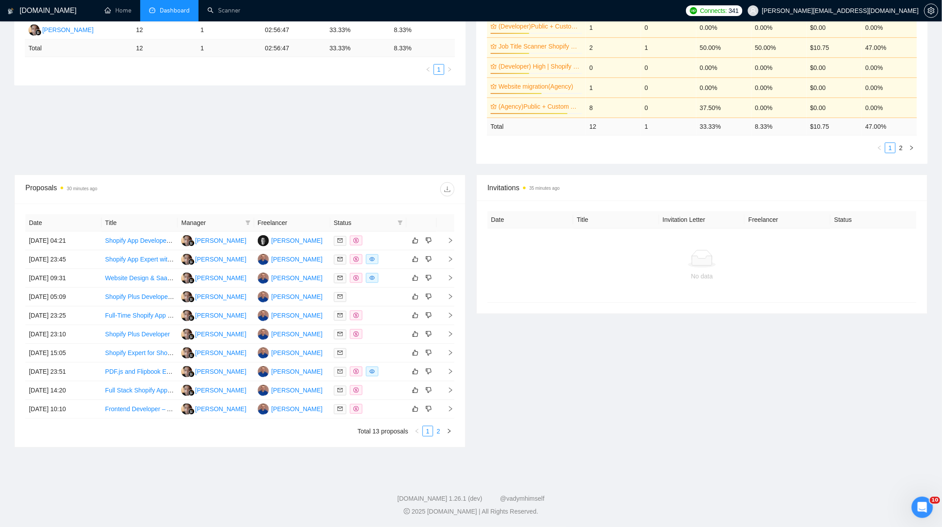
click at [436, 432] on link "2" at bounding box center [439, 431] width 10 height 10
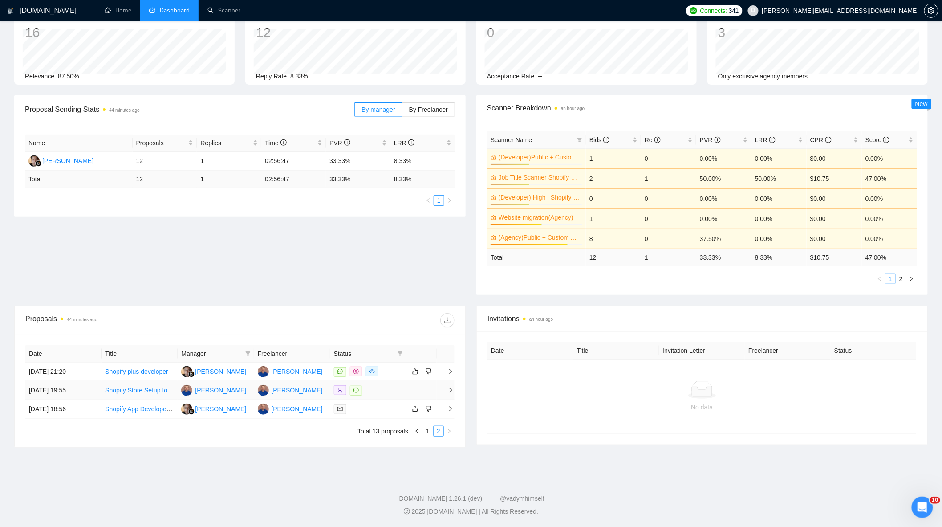
scroll to position [62, 0]
click at [425, 433] on link "1" at bounding box center [428, 431] width 10 height 10
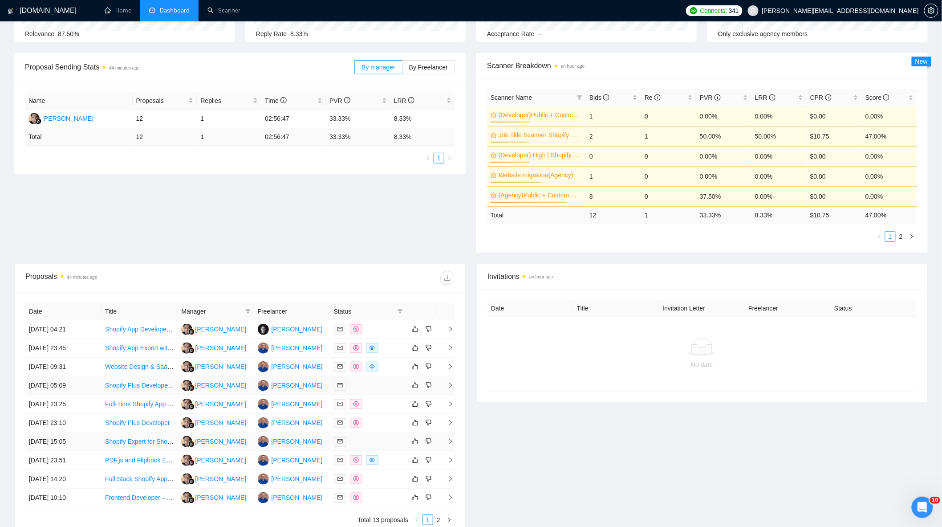
scroll to position [161, 0]
